Goal: Task Accomplishment & Management: Use online tool/utility

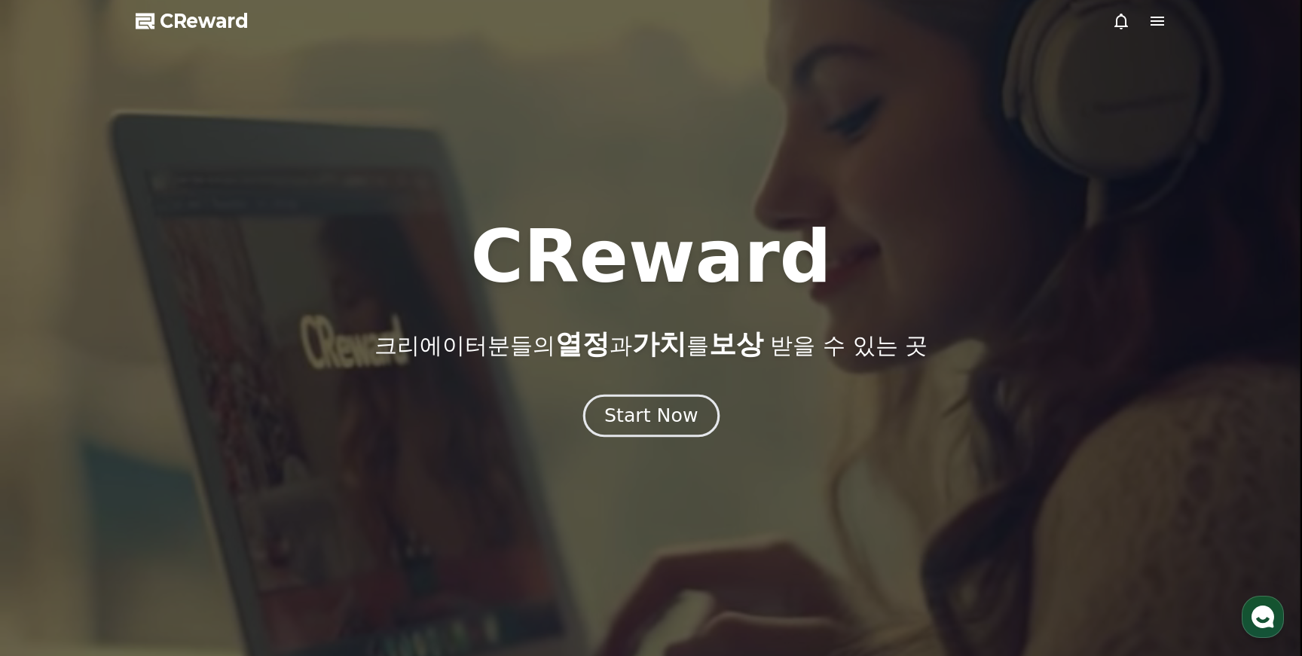
click at [656, 399] on button "Start Now" at bounding box center [651, 415] width 136 height 43
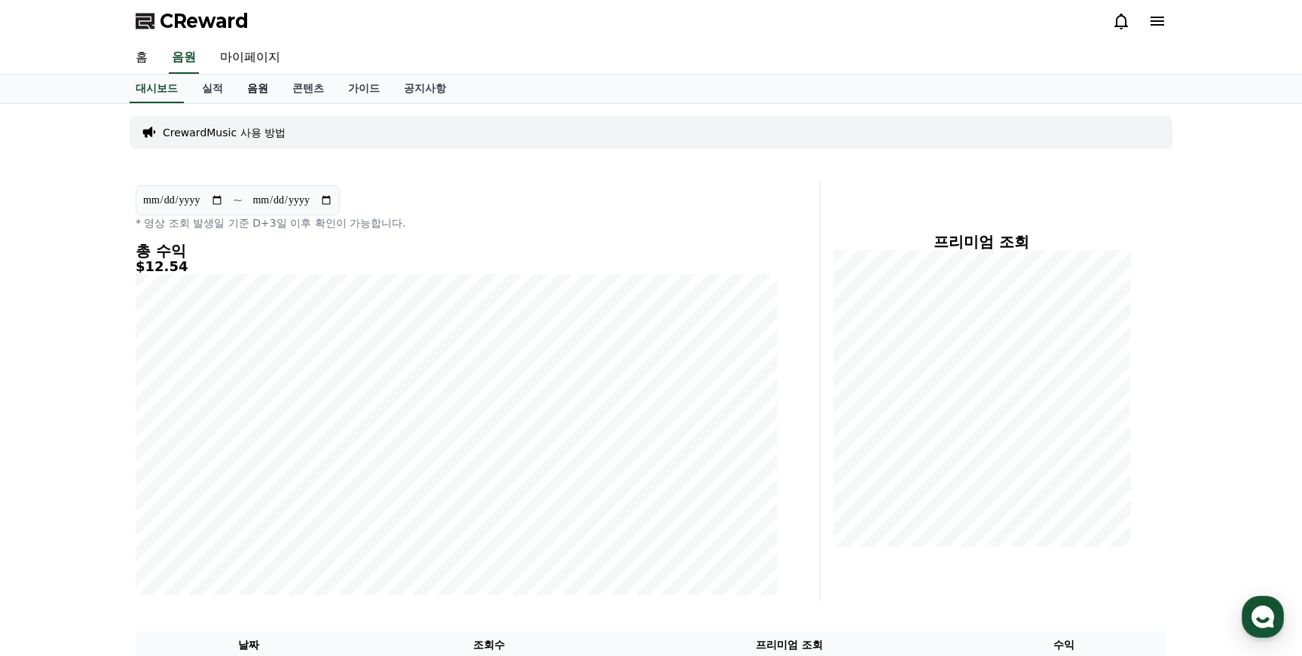
click at [248, 85] on link "음원" at bounding box center [257, 89] width 45 height 29
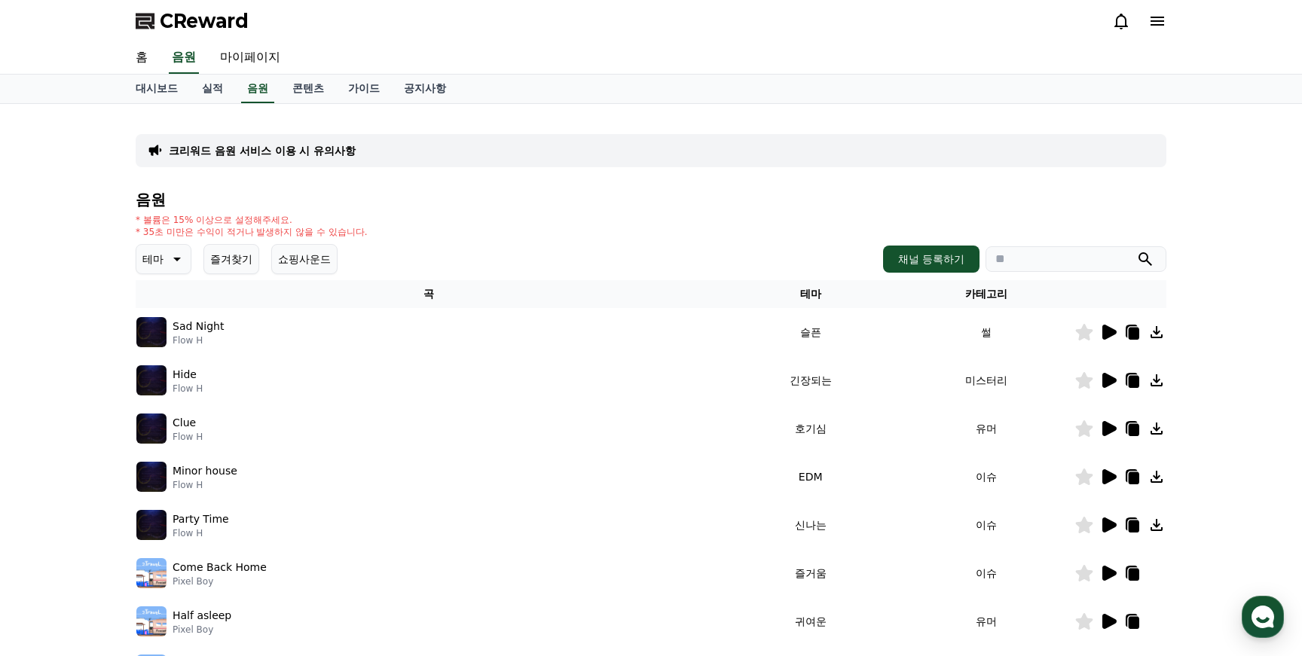
click at [1113, 381] on icon at bounding box center [1110, 380] width 14 height 15
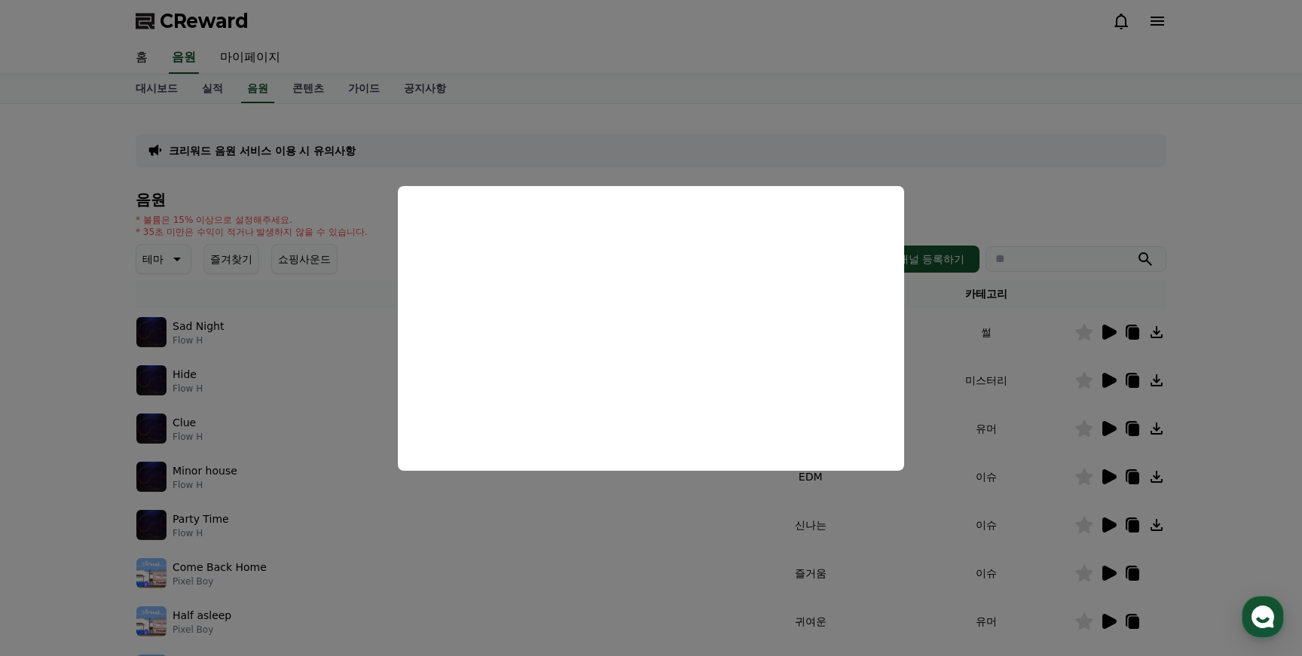
click at [1064, 157] on button "close modal" at bounding box center [651, 328] width 1302 height 656
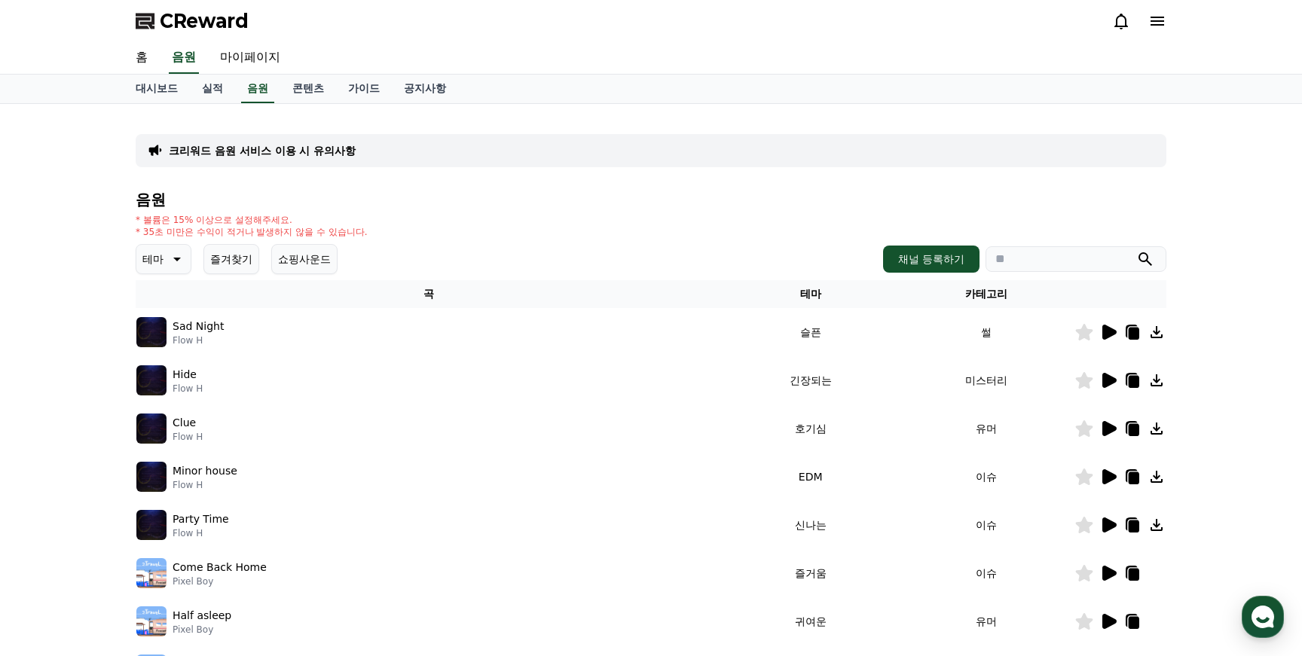
click at [1133, 380] on icon at bounding box center [1134, 382] width 11 height 12
